Goal: Task Accomplishment & Management: Complete application form

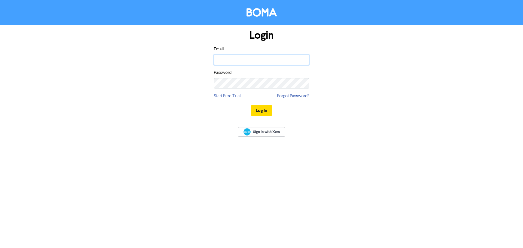
click at [269, 62] on input "email" at bounding box center [261, 60] width 95 height 10
drag, startPoint x: 235, startPoint y: 59, endPoint x: 188, endPoint y: 61, distance: 47.7
click at [188, 61] on div "Login Email [EMAIL_ADDRESS][DOMAIN_NAME] Password Start Free Trial Forgot Passw…" at bounding box center [261, 73] width 311 height 97
type input "[PERSON_NAME][EMAIL_ADDRESS][DOMAIN_NAME]"
click at [251, 105] on button "Log In" at bounding box center [261, 110] width 21 height 11
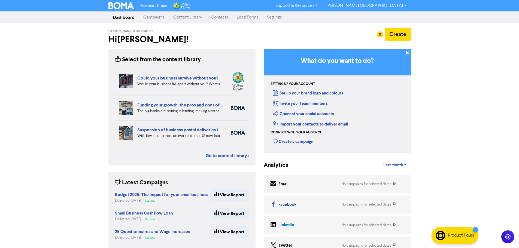
click at [221, 20] on link "Contacts" at bounding box center [220, 17] width 26 height 11
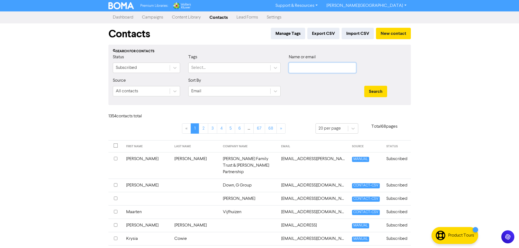
click at [316, 64] on input "text" at bounding box center [322, 68] width 67 height 10
paste input "[EMAIL_ADDRESS][DOMAIN_NAME]"
type input "[EMAIL_ADDRESS][DOMAIN_NAME]"
click at [379, 92] on button "Search" at bounding box center [375, 91] width 23 height 11
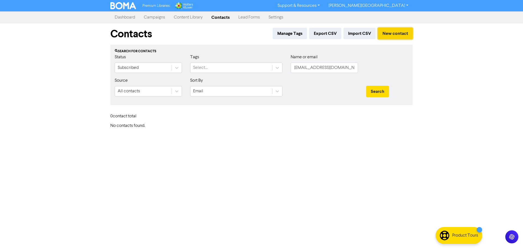
click at [401, 31] on button "New contact" at bounding box center [395, 33] width 35 height 11
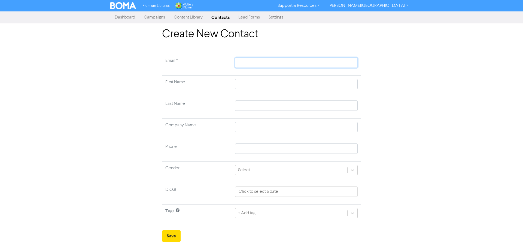
click at [254, 62] on input "text" at bounding box center [296, 63] width 123 height 10
paste input "[EMAIL_ADDRESS][DOMAIN_NAME]"
type input "[EMAIL_ADDRESS][DOMAIN_NAME]"
click at [250, 86] on input "text" at bounding box center [296, 84] width 123 height 10
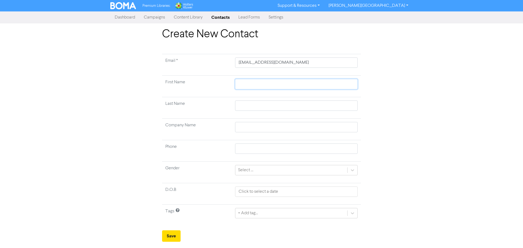
type input "P"
type input "Pe"
type input "Pet"
type input "[PERSON_NAME]"
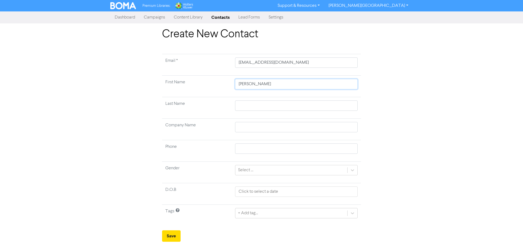
type input "[PERSON_NAME]"
type input "C"
type input "Co"
type input "[PERSON_NAME]"
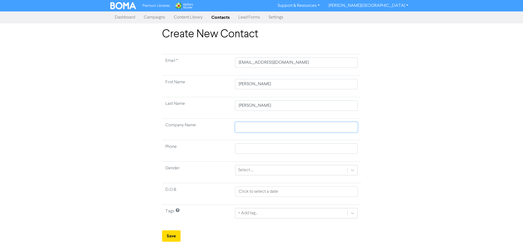
click at [283, 130] on input "text" at bounding box center [296, 127] width 123 height 10
type input "C"
type input "Co"
type input "[PERSON_NAME]"
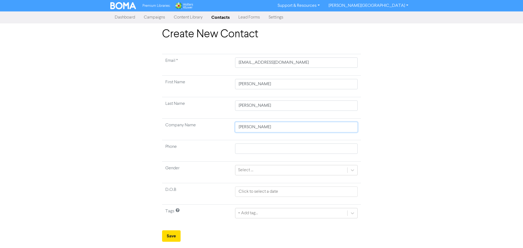
type input "[PERSON_NAME] P"
type input "[PERSON_NAME] P &"
type input "[PERSON_NAME] P & L"
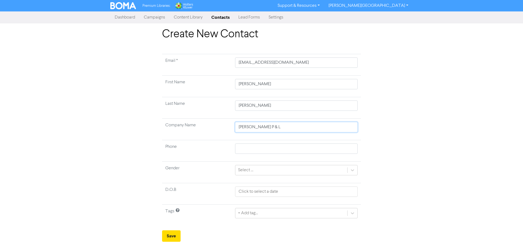
type input "[PERSON_NAME] P & L"
type input "[PERSON_NAME] P & L G"
type input "[PERSON_NAME] P & L Gr"
type input "[PERSON_NAME] P & L Gro"
type input "[PERSON_NAME] P & L Grou"
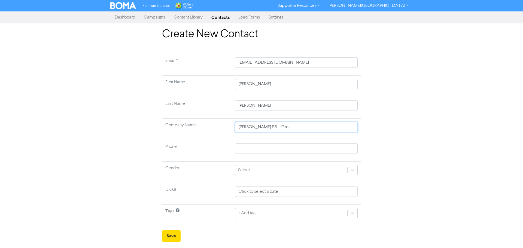
type input "[PERSON_NAME] P & L Group"
click at [289, 214] on div "+ Add tag..." at bounding box center [296, 213] width 123 height 10
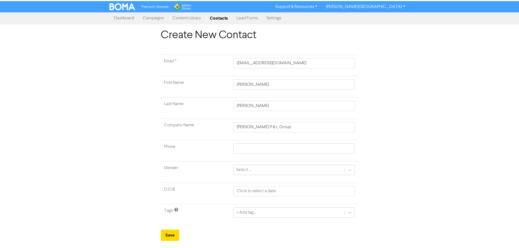
scroll to position [54, 0]
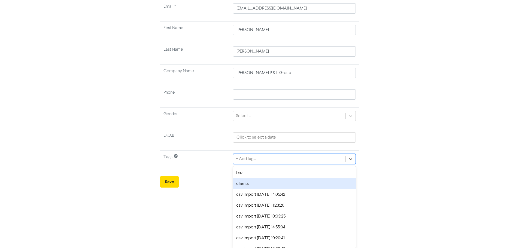
click at [297, 187] on div "clients" at bounding box center [294, 184] width 123 height 11
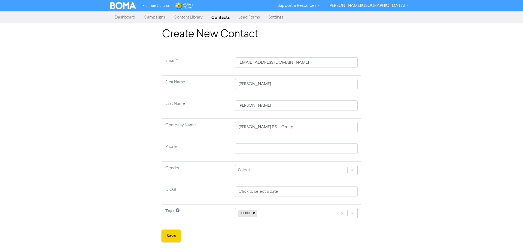
click at [176, 235] on button "Save" at bounding box center [171, 236] width 19 height 11
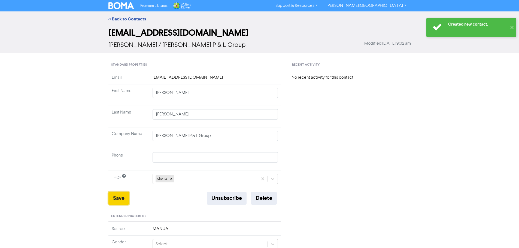
click at [118, 202] on button "Save" at bounding box center [118, 198] width 21 height 13
